Goal: Transaction & Acquisition: Purchase product/service

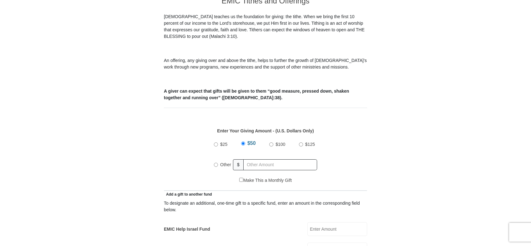
scroll to position [219, 0]
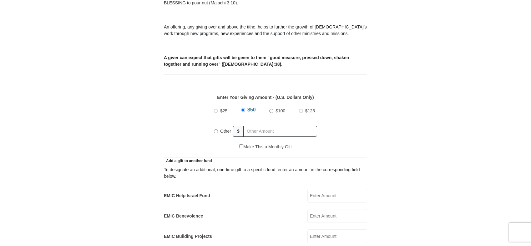
click at [214, 129] on input "Other" at bounding box center [216, 131] width 4 height 4
radio input "true"
click at [307, 126] on input "text" at bounding box center [281, 131] width 72 height 11
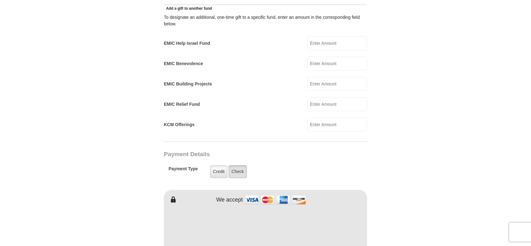
scroll to position [406, 0]
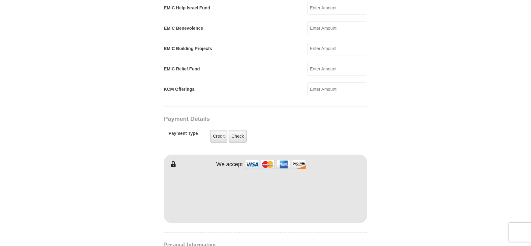
type input "200.00"
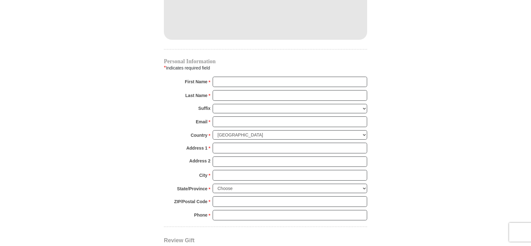
scroll to position [594, 0]
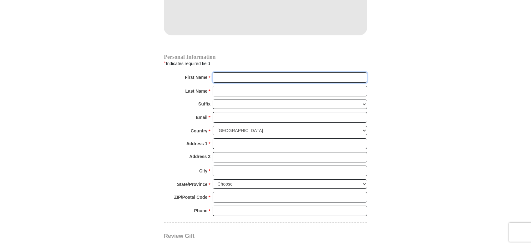
click at [254, 72] on input "First Name *" at bounding box center [290, 77] width 154 height 11
type input "Bill"
type input "Booth"
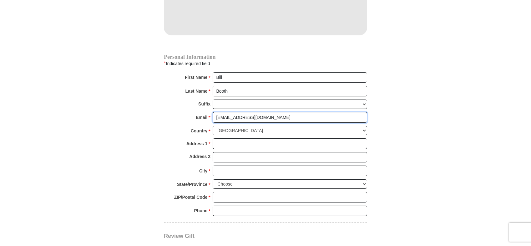
type input "bancbooth@aol.com"
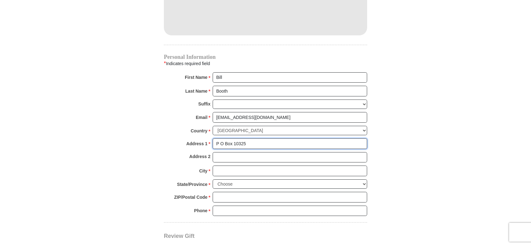
type input "P O Box 10325"
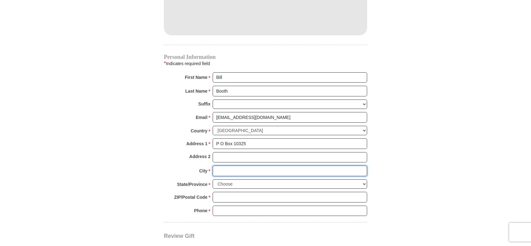
click at [231, 165] on input "City *" at bounding box center [290, 170] width 154 height 11
type input "Midwest City"
select select "OK"
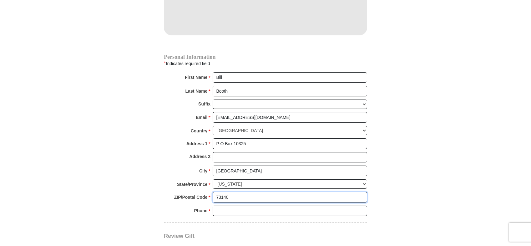
type input "73140"
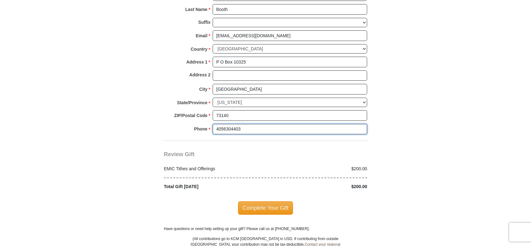
scroll to position [719, 0]
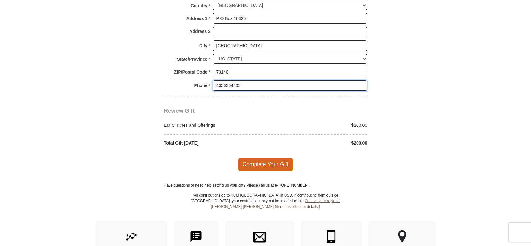
type input "4056304403"
click at [263, 158] on span "Complete Your Gift" at bounding box center [265, 164] width 55 height 13
